Goal: Check status: Check status

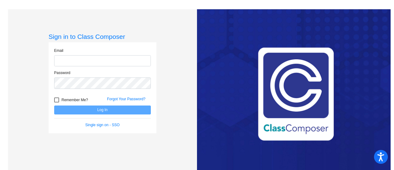
type input "[PERSON_NAME][EMAIL_ADDRESS][PERSON_NAME][DOMAIN_NAME]"
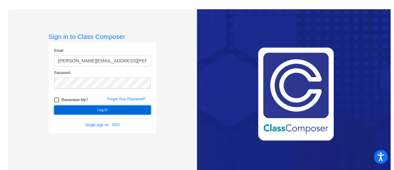
click at [121, 109] on button "Log In" at bounding box center [102, 109] width 97 height 9
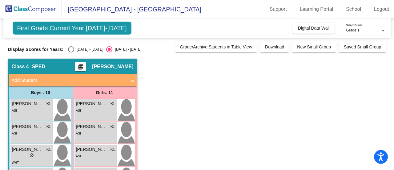
click at [72, 49] on div "Select an option" at bounding box center [71, 49] width 6 height 6
click at [71, 52] on input "[DATE] - [DATE]" at bounding box center [71, 52] width 0 height 0
radio input "true"
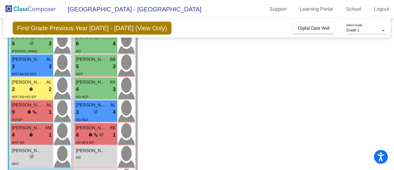
scroll to position [189, 0]
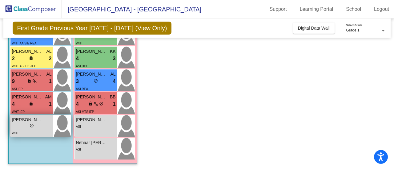
click at [30, 127] on div "lock do_not_disturb_alt" at bounding box center [32, 126] width 4 height 6
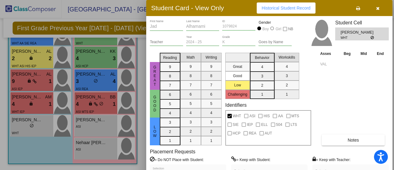
click at [226, 3] on div "Student Card - View Only Historical Student Record" at bounding box center [269, 8] width 247 height 16
click at [378, 7] on icon "button" at bounding box center [378, 8] width 3 height 4
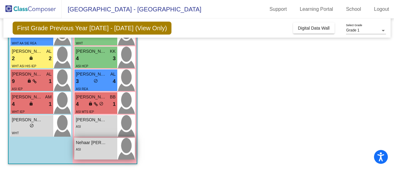
click at [104, 148] on div "ASI" at bounding box center [96, 149] width 40 height 6
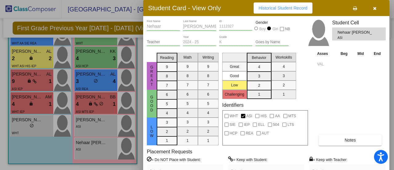
click at [375, 9] on icon "button" at bounding box center [374, 8] width 3 height 4
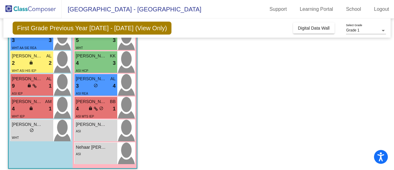
scroll to position [186, 0]
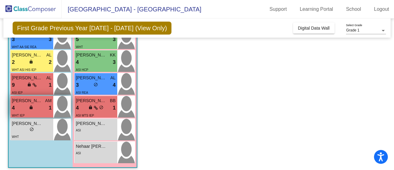
click at [43, 112] on div "WHT IEP" at bounding box center [32, 115] width 40 height 6
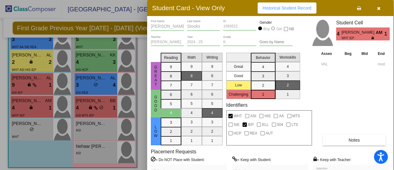
drag, startPoint x: 325, startPoint y: 7, endPoint x: 329, endPoint y: 7, distance: 4.0
click at [329, 7] on div "Student Card - View Only Historical Student Record" at bounding box center [270, 8] width 247 height 16
click at [380, 8] on icon "button" at bounding box center [378, 8] width 3 height 4
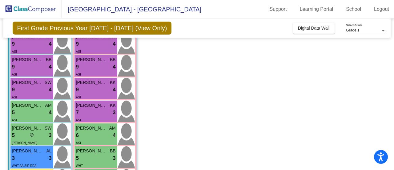
scroll to position [0, 0]
